Goal: Information Seeking & Learning: Learn about a topic

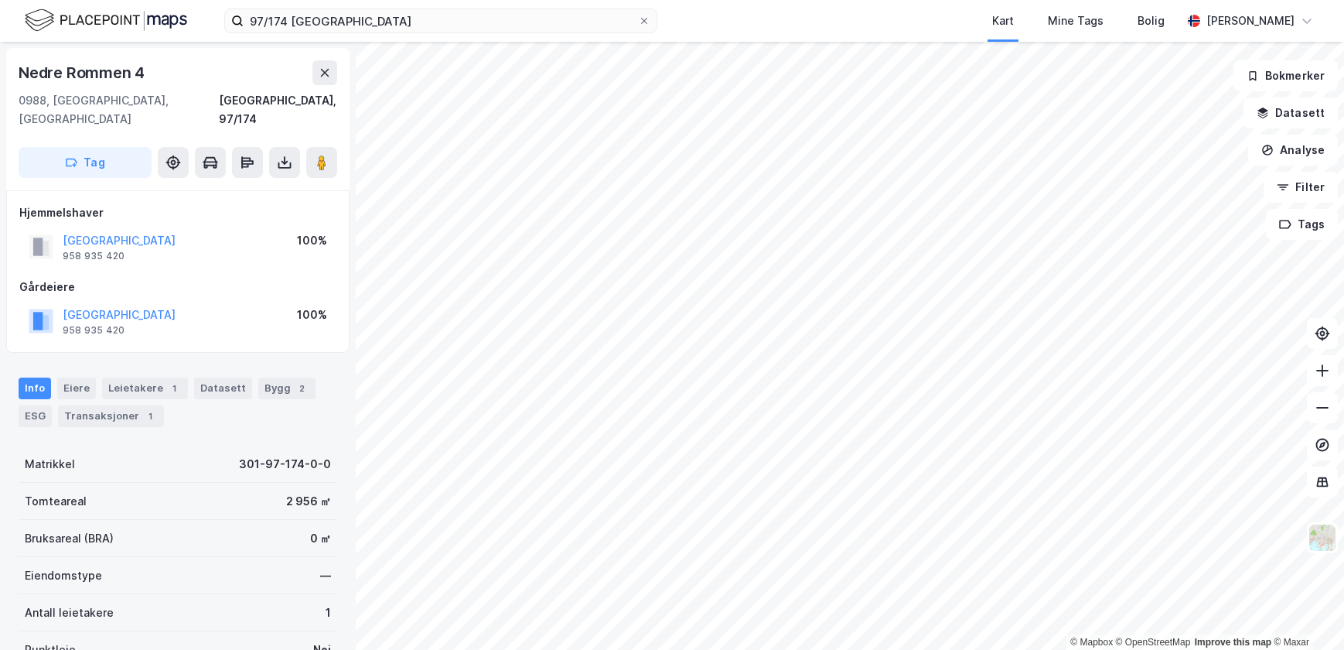
click at [323, 81] on button at bounding box center [324, 72] width 25 height 25
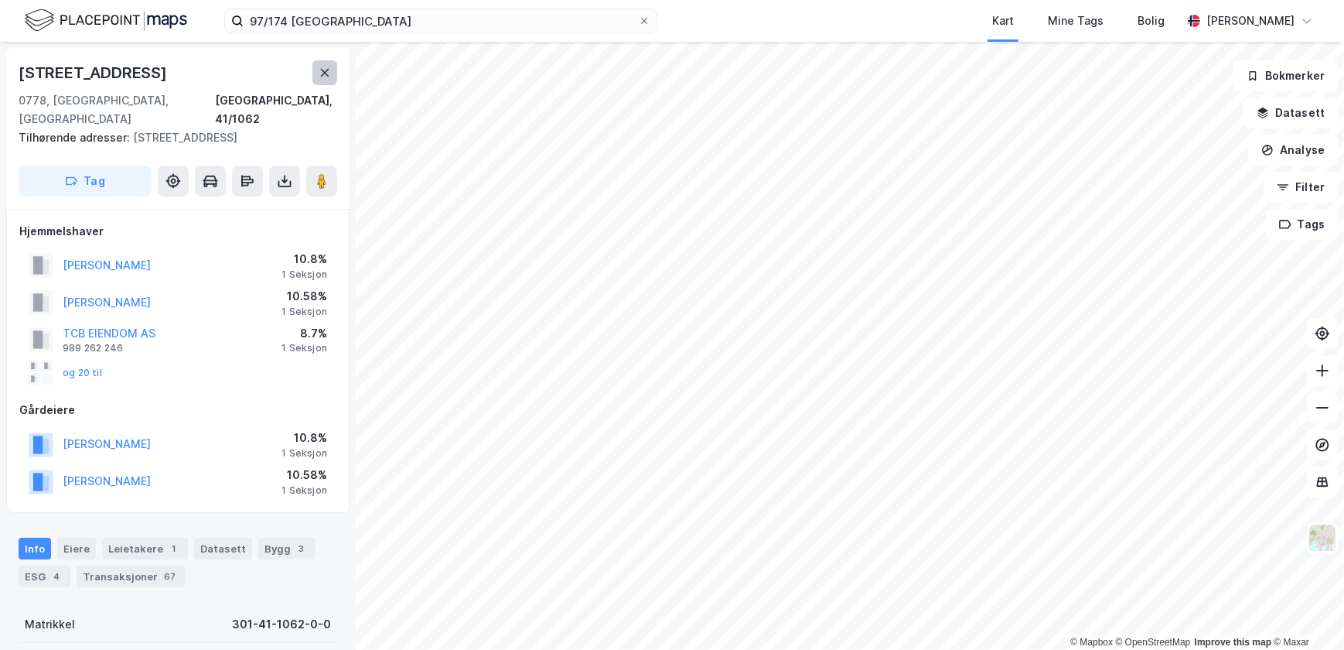
click at [323, 72] on icon at bounding box center [325, 73] width 12 height 12
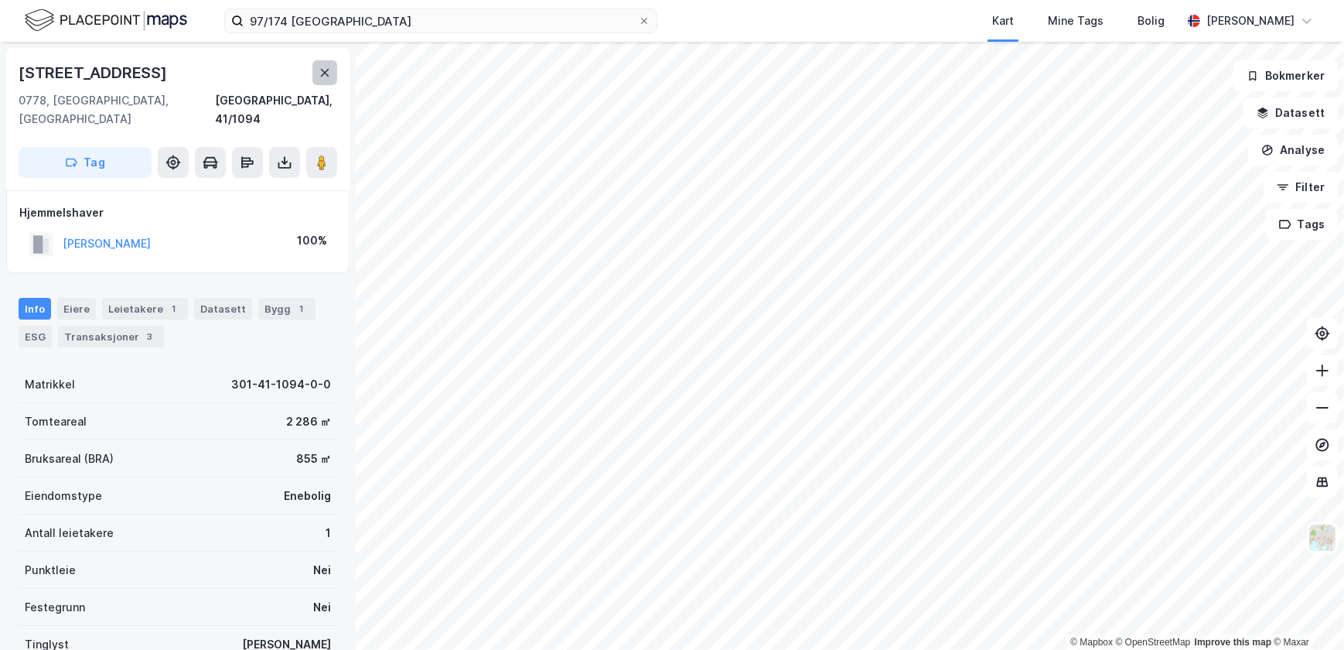
click at [320, 77] on icon at bounding box center [325, 73] width 12 height 12
click at [104, 329] on div "2" at bounding box center [110, 336] width 15 height 15
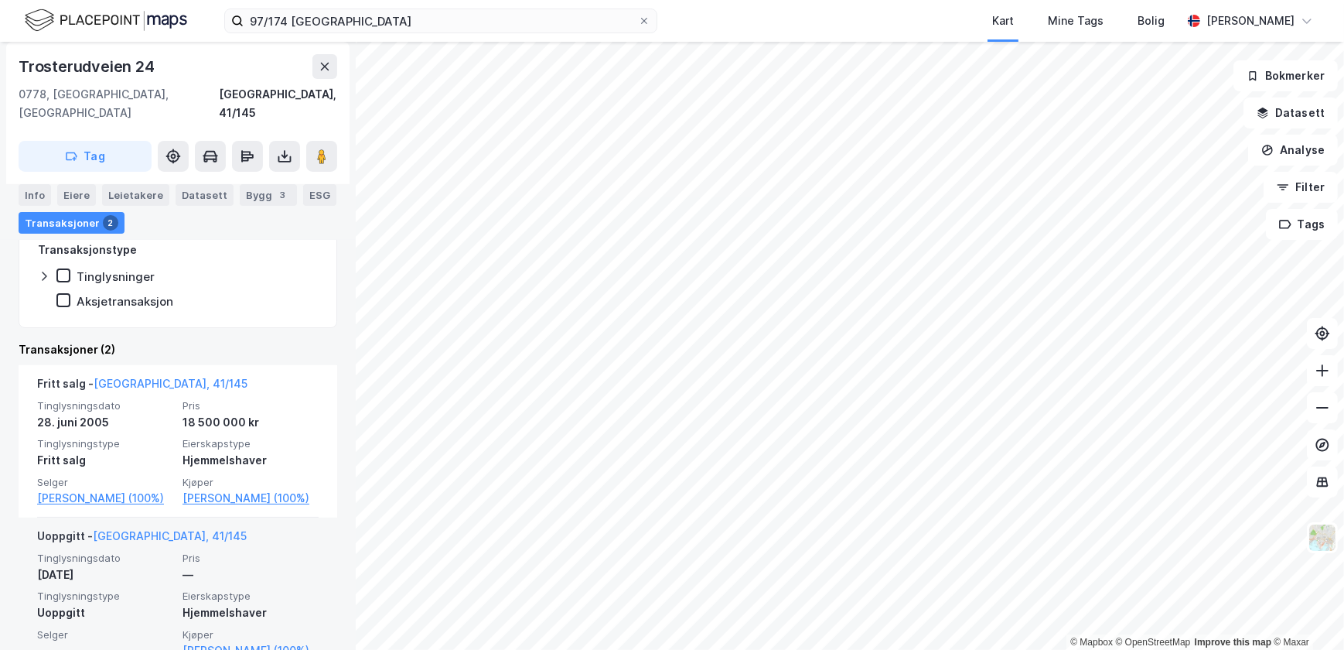
scroll to position [327, 0]
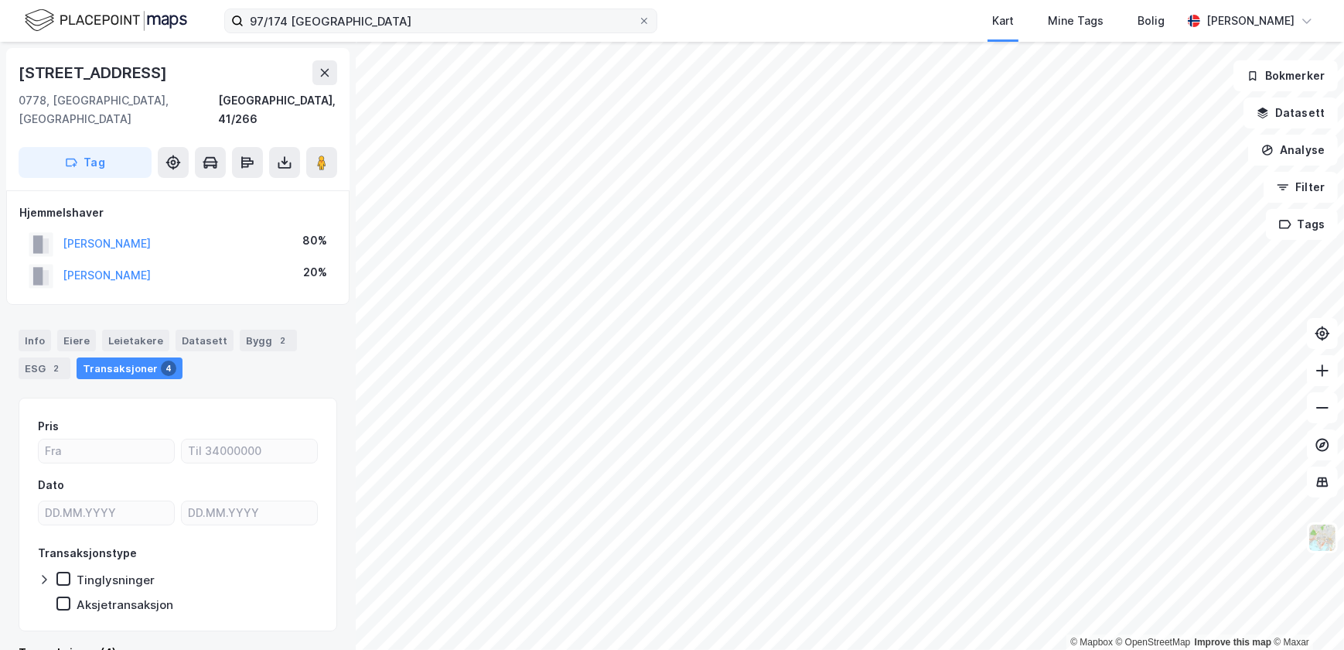
scroll to position [18, 0]
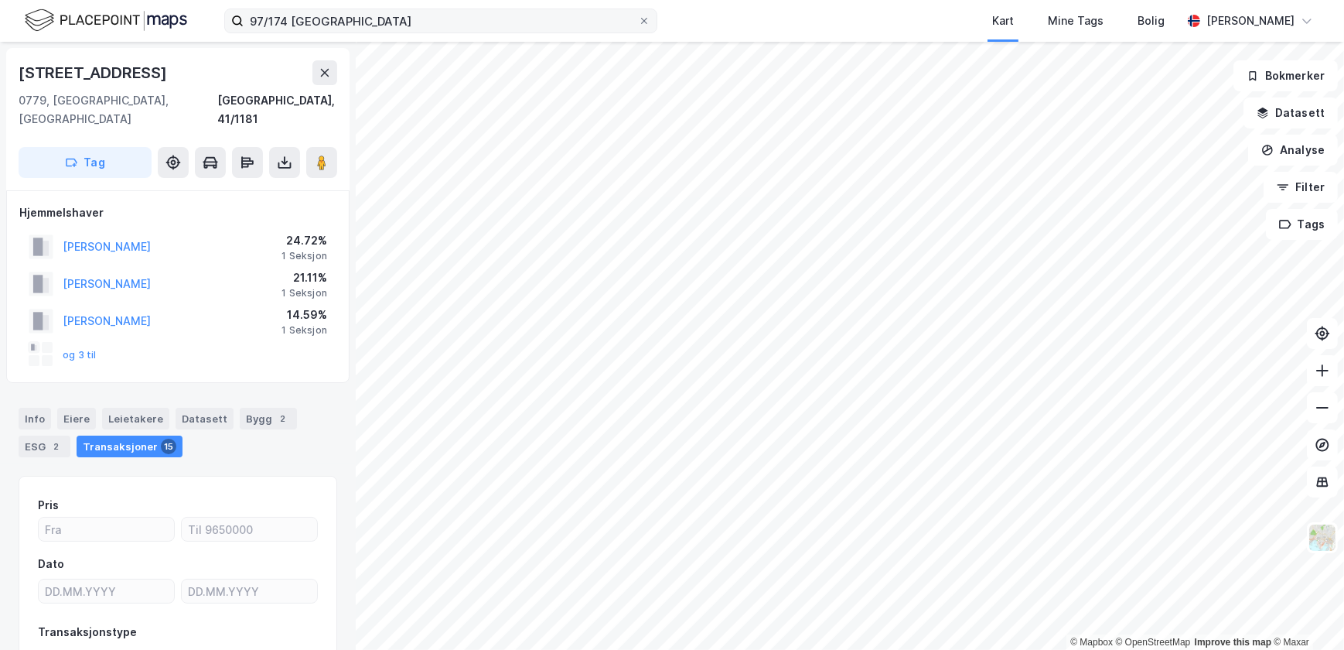
scroll to position [18, 0]
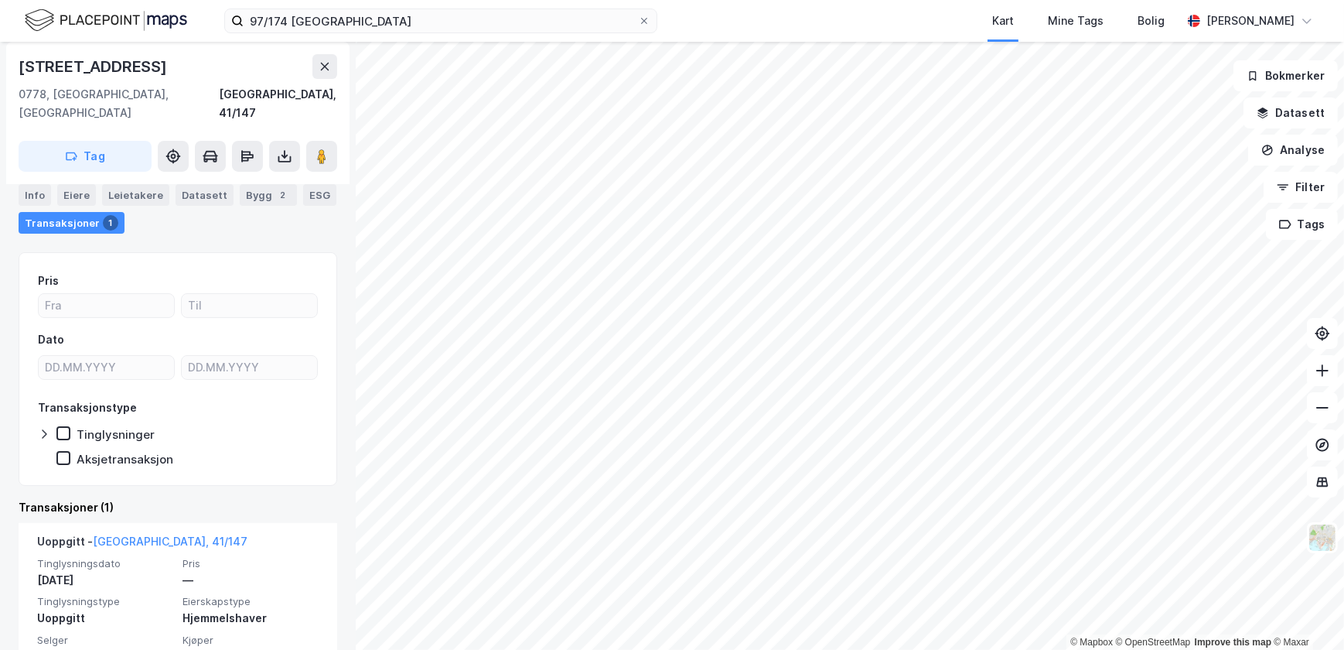
scroll to position [156, 0]
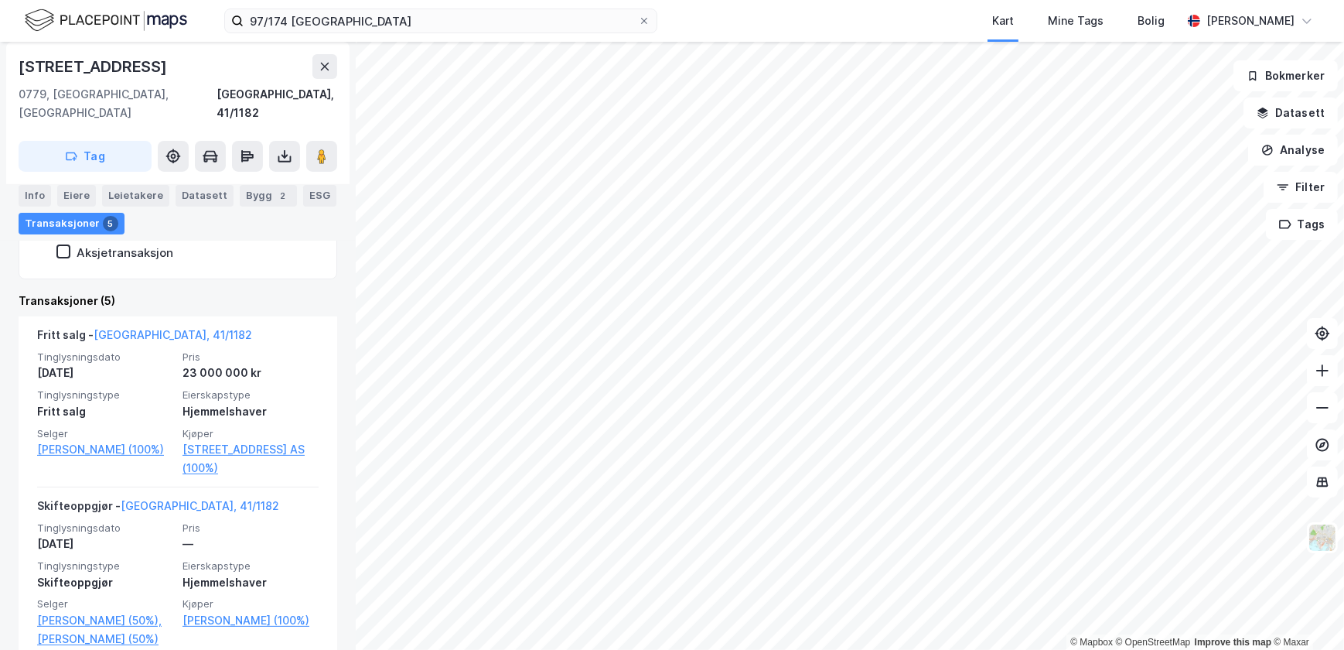
scroll to position [421, 0]
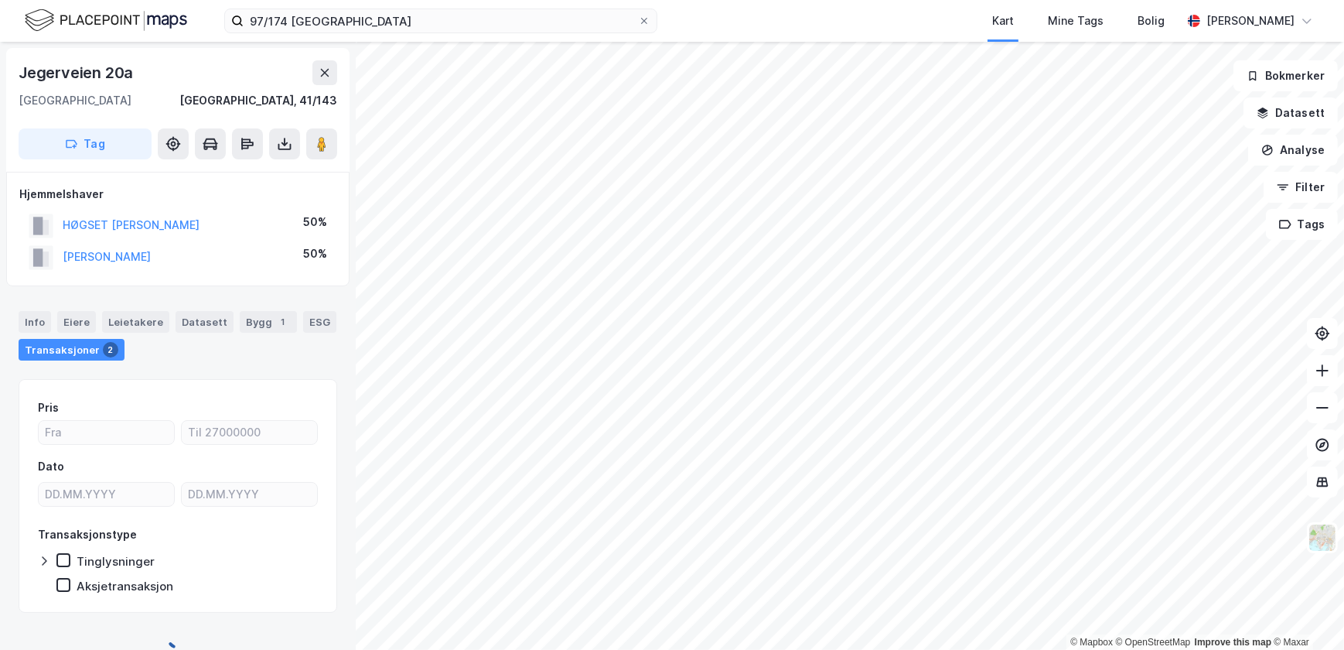
scroll to position [18, 0]
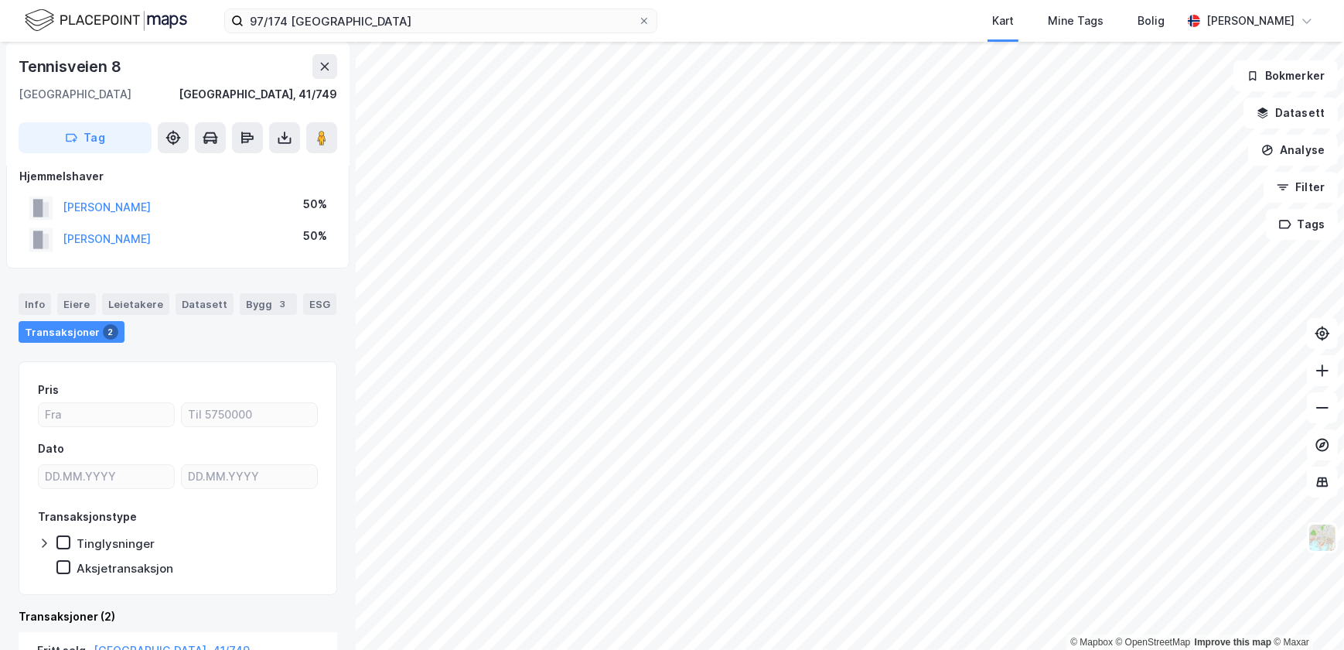
scroll to position [229, 0]
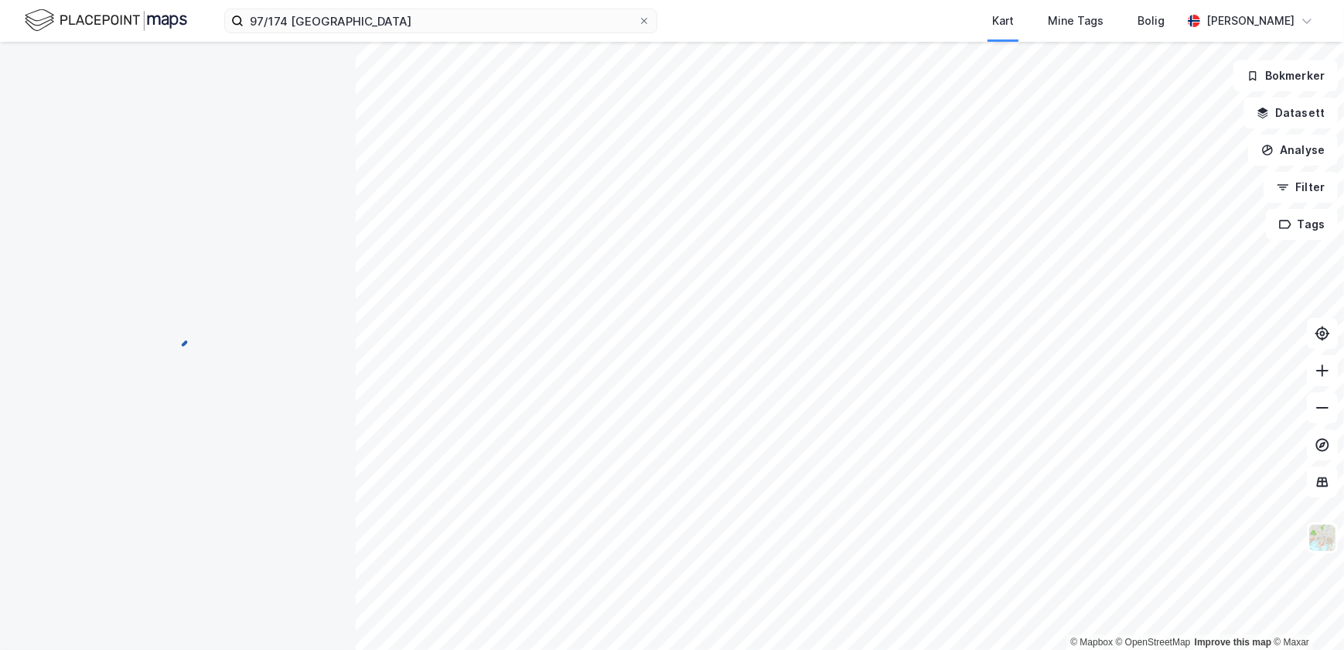
scroll to position [18, 0]
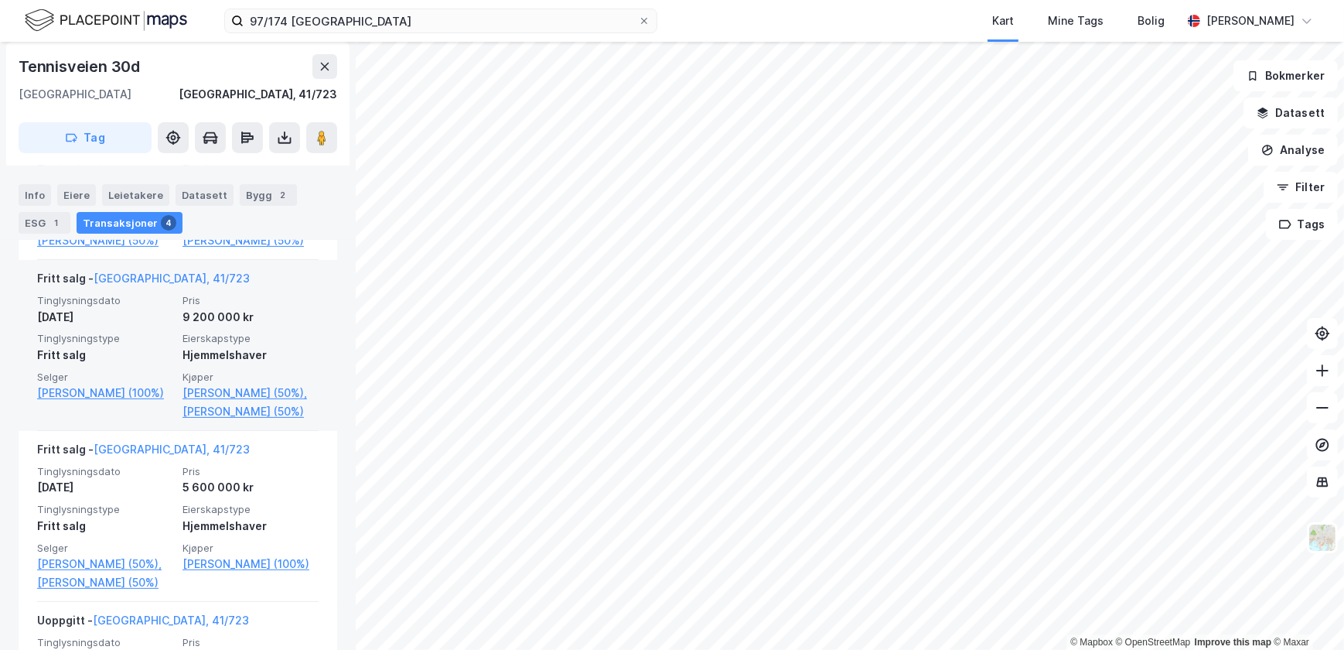
scroll to position [580, 0]
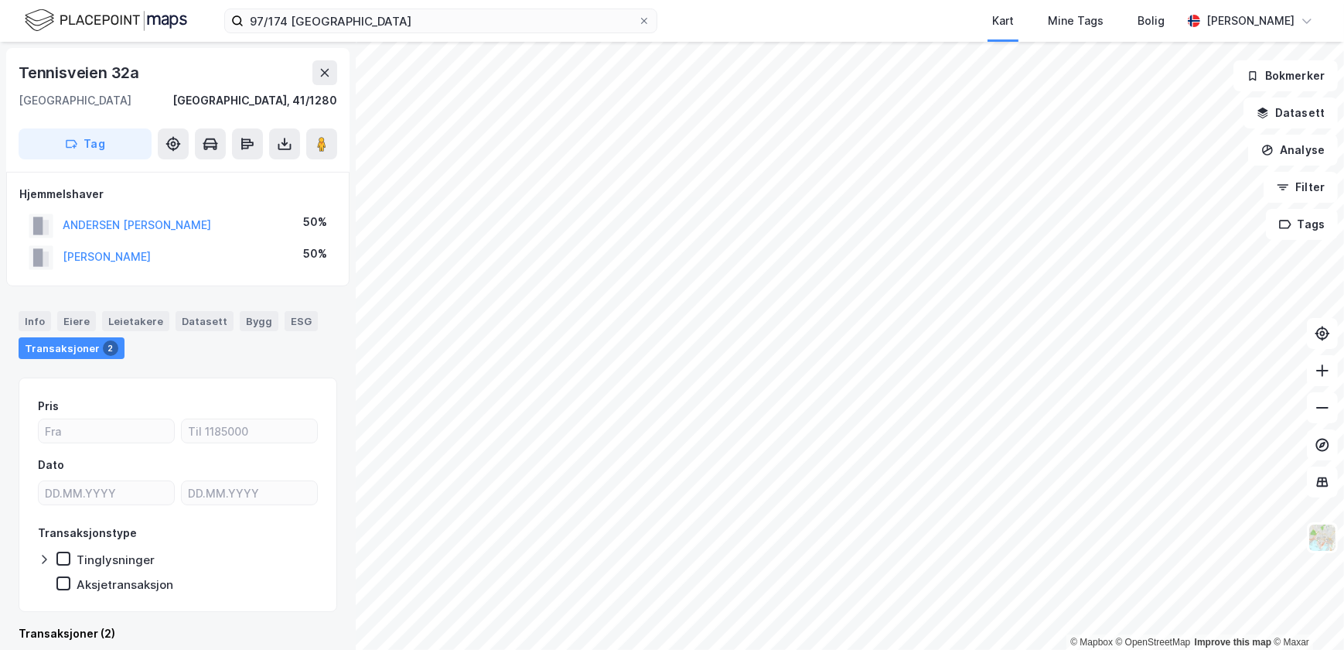
scroll to position [16, 0]
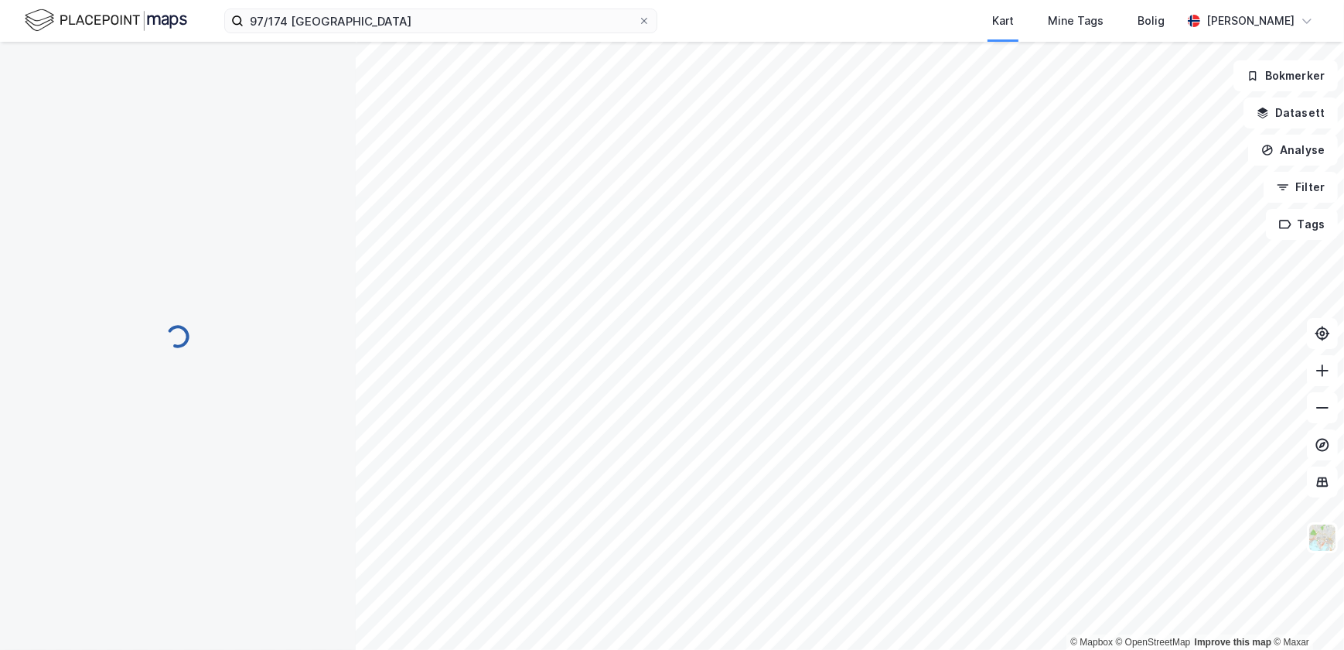
scroll to position [16, 0]
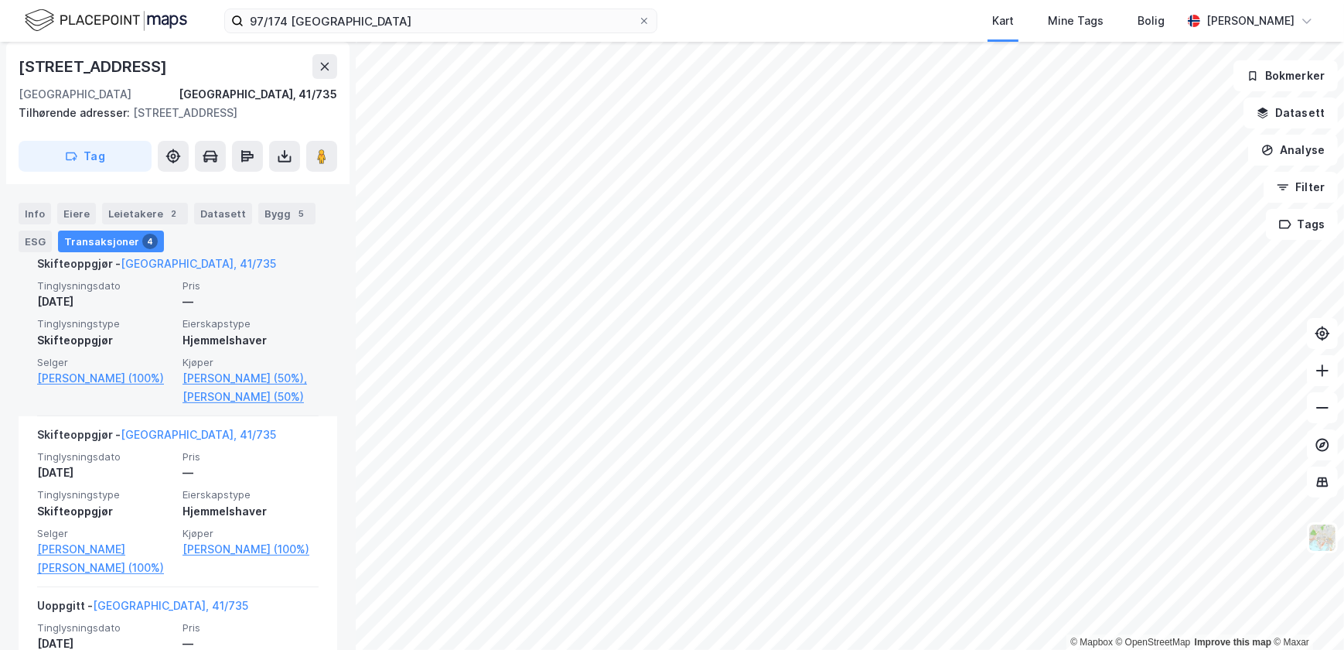
scroll to position [633, 0]
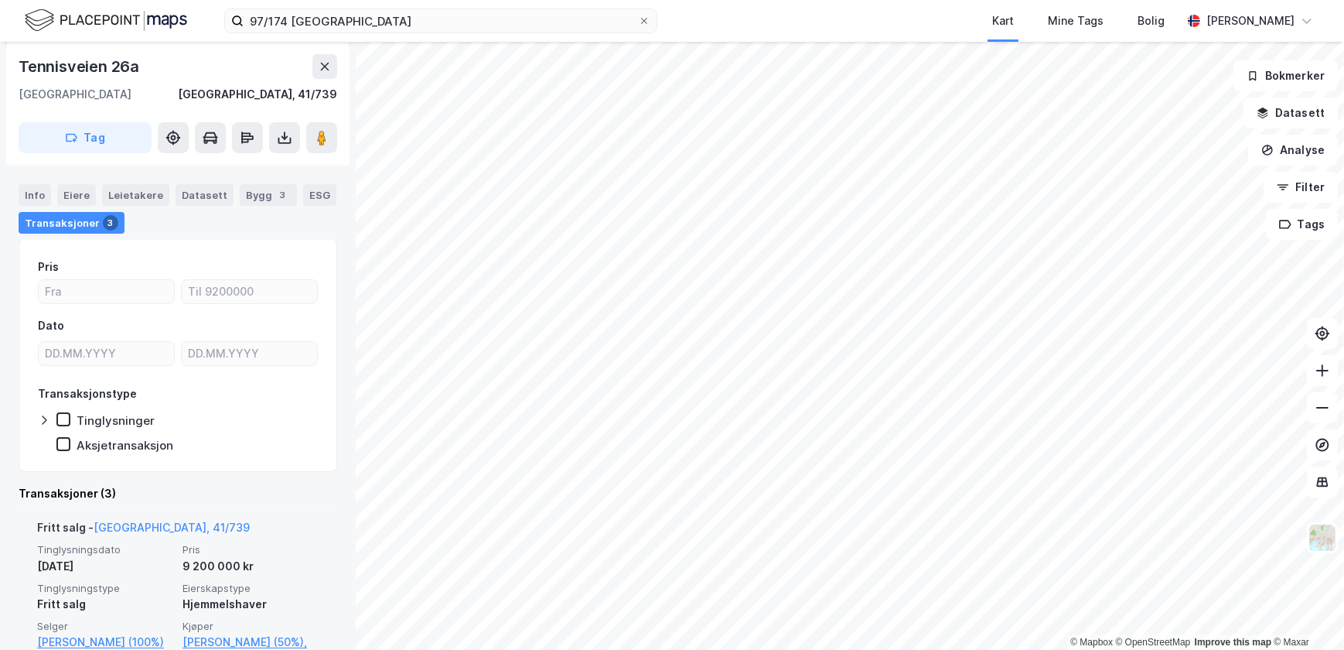
scroll to position [351, 0]
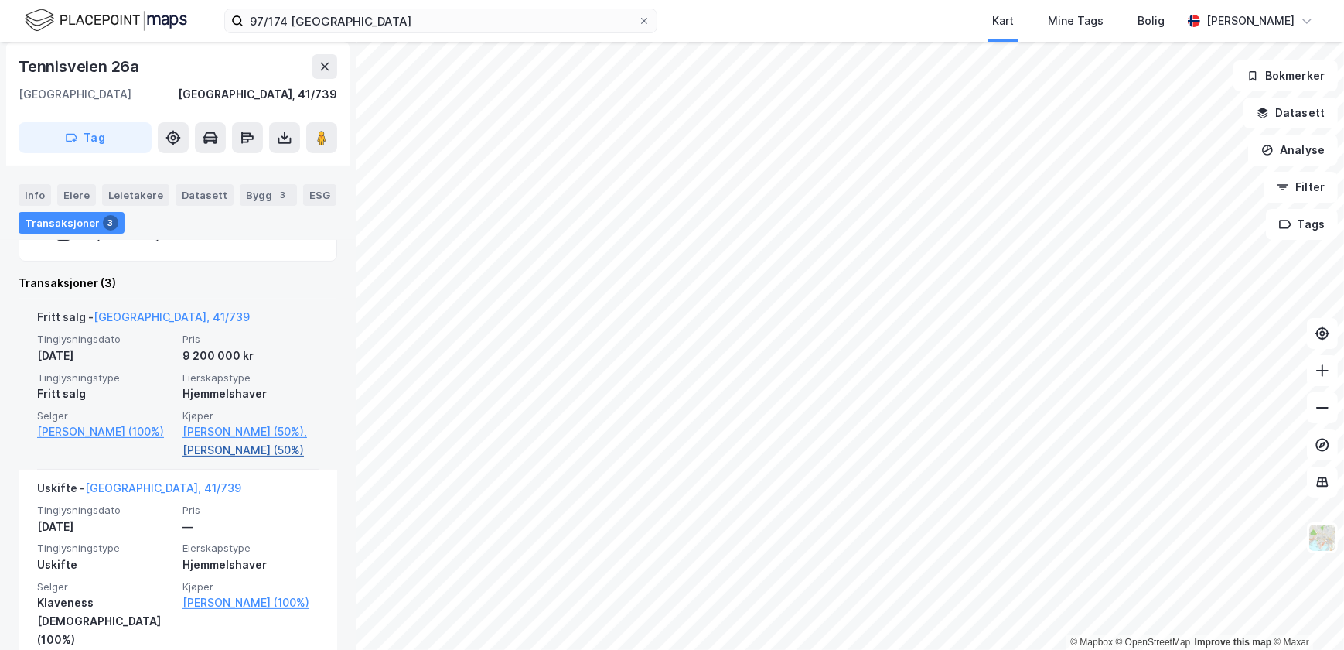
click at [224, 459] on link "[PERSON_NAME] (50%)" at bounding box center [251, 450] width 136 height 19
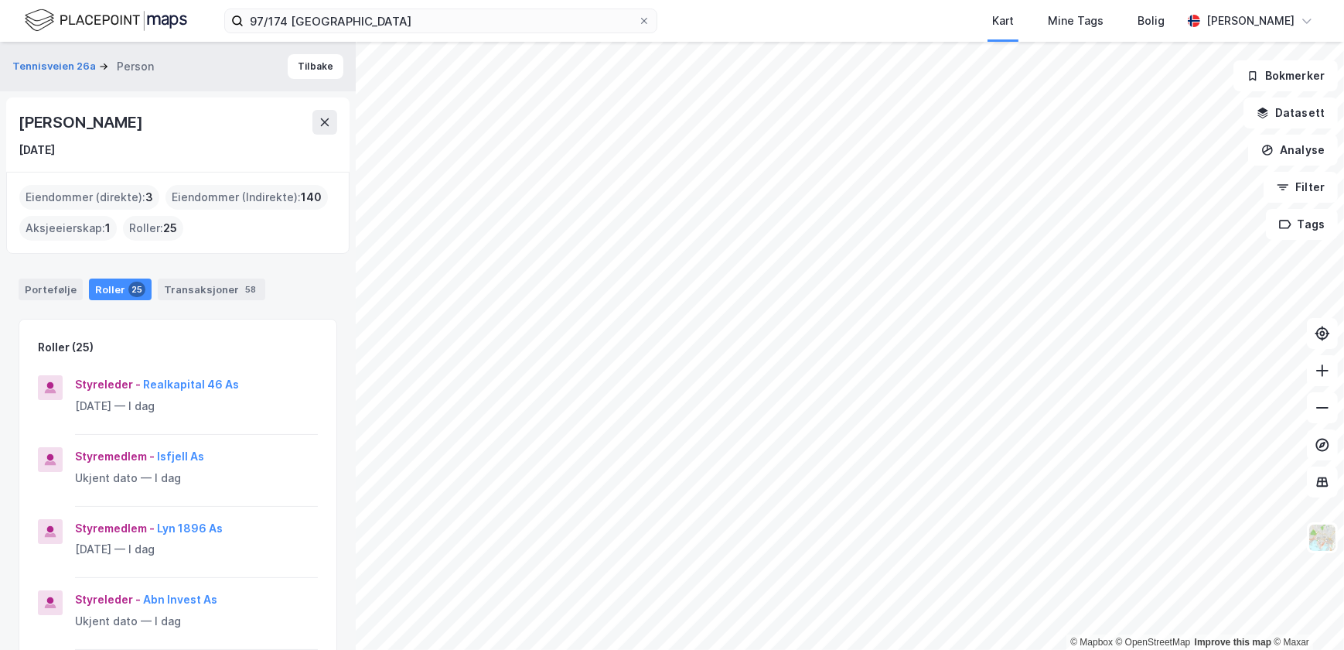
click at [117, 193] on div "Eiendommer (direkte) : 3" at bounding box center [89, 197] width 140 height 25
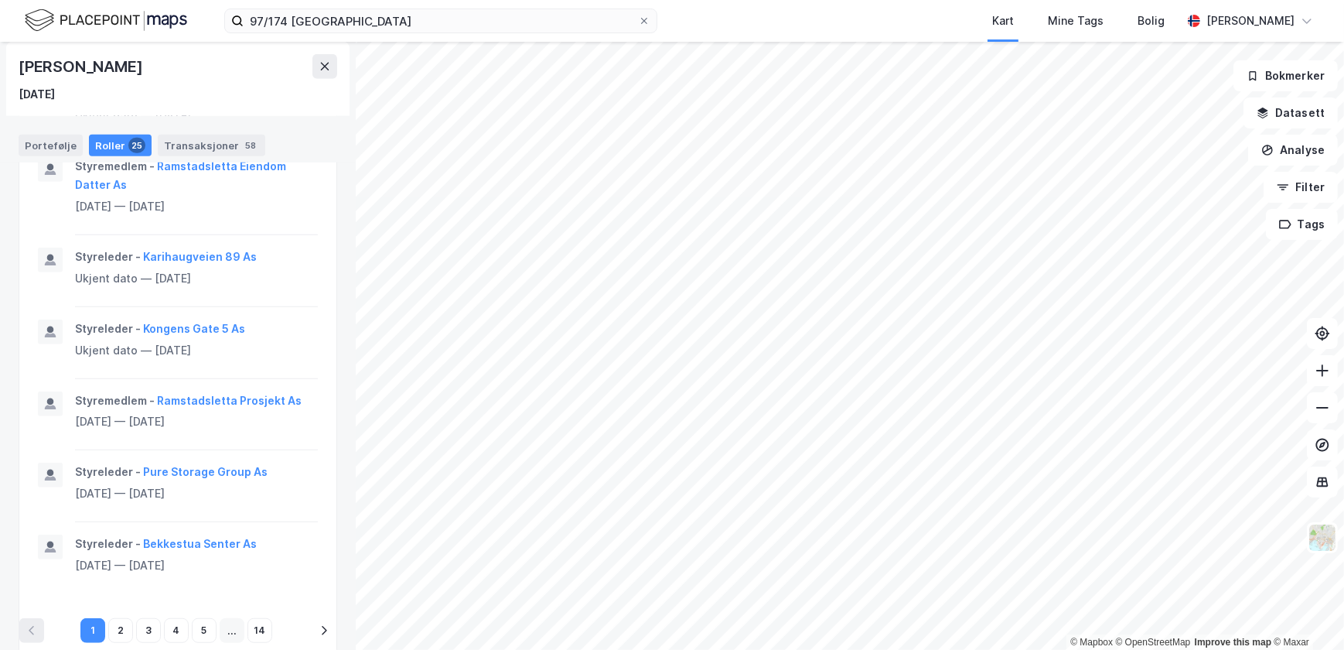
scroll to position [1370, 0]
